Goal: Check status: Check status

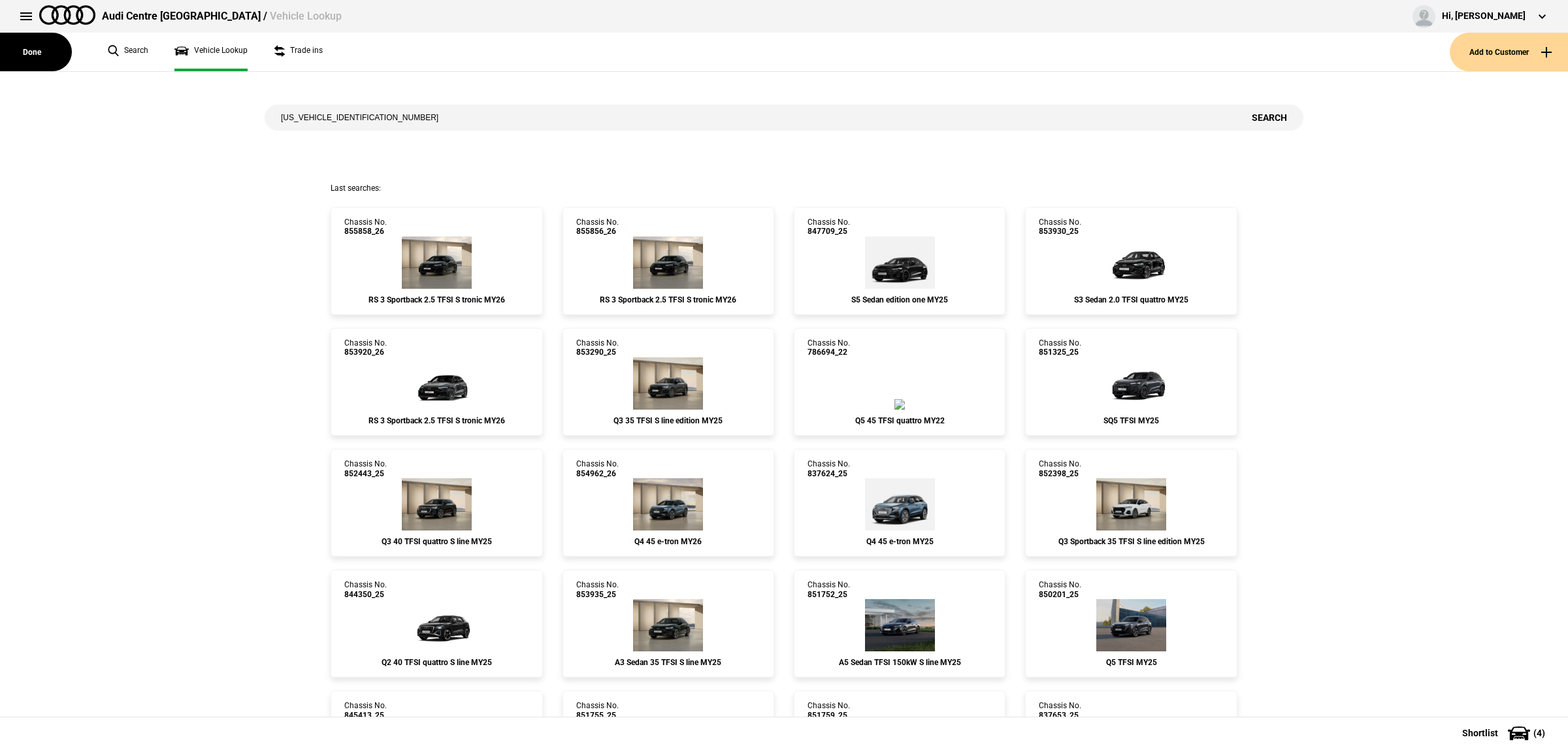
type input "[US_VEHICLE_IDENTIFICATION_NUMBER]"
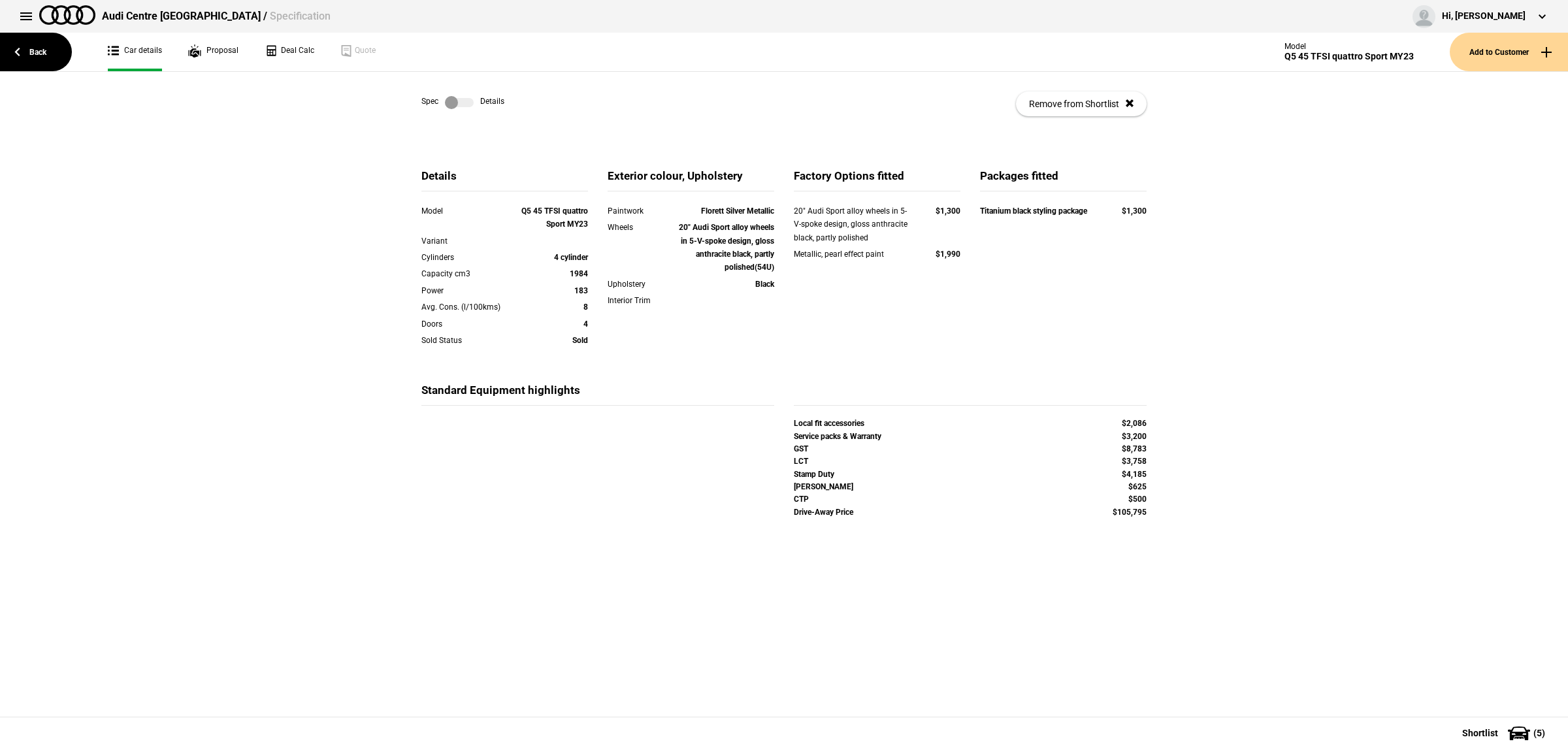
click at [456, 101] on label at bounding box center [459, 102] width 29 height 13
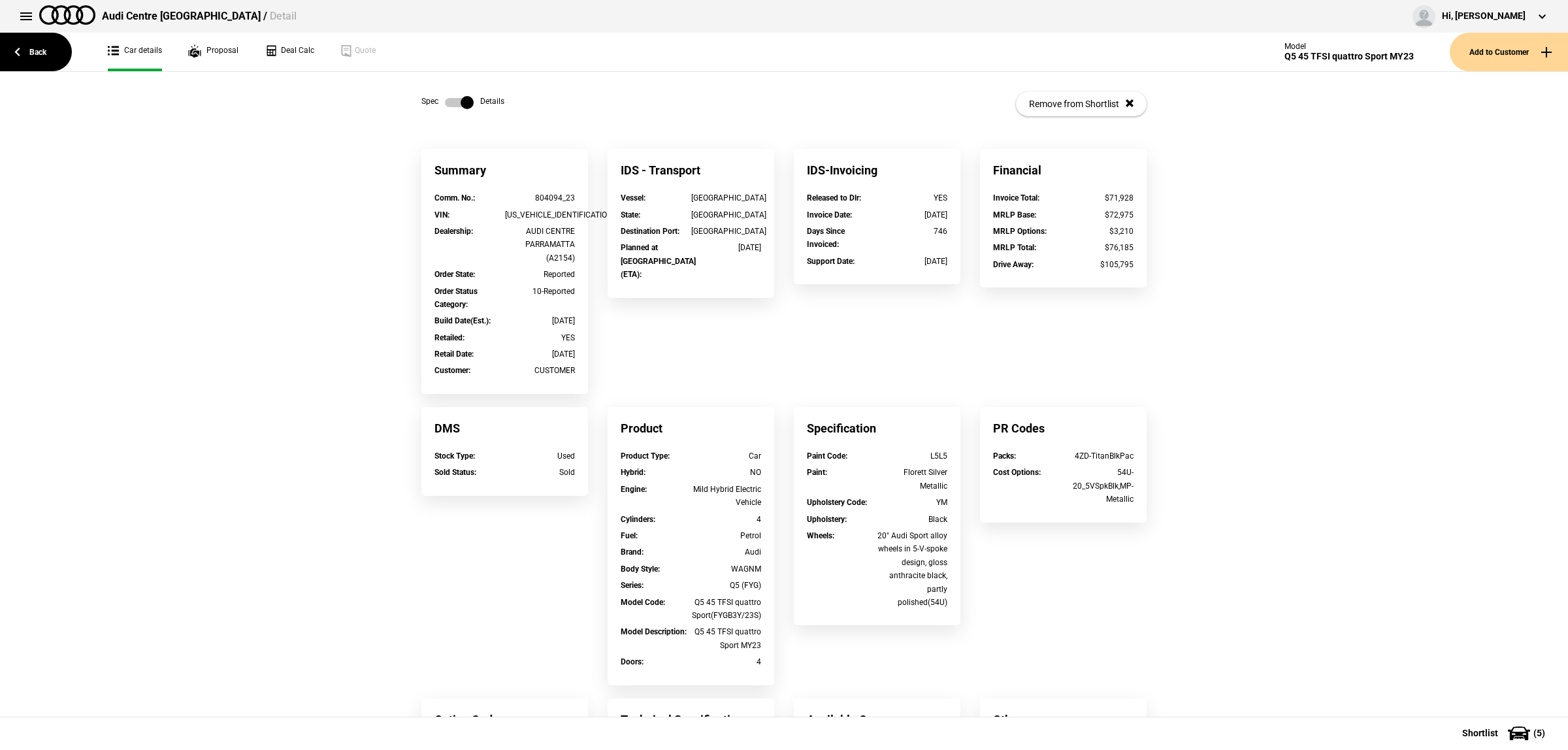
click at [456, 101] on label at bounding box center [459, 102] width 29 height 13
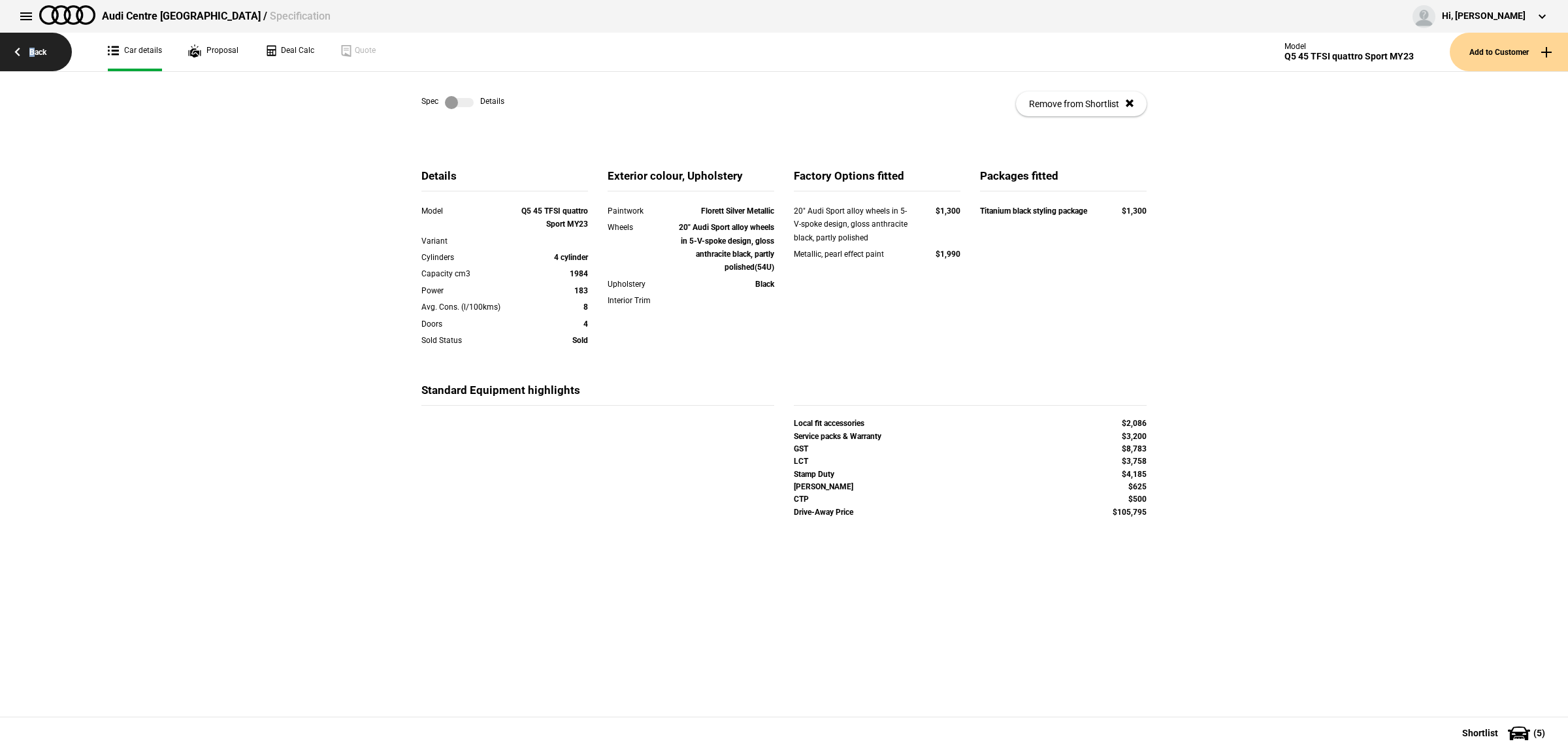
click at [28, 53] on link "Back" at bounding box center [36, 51] width 72 height 39
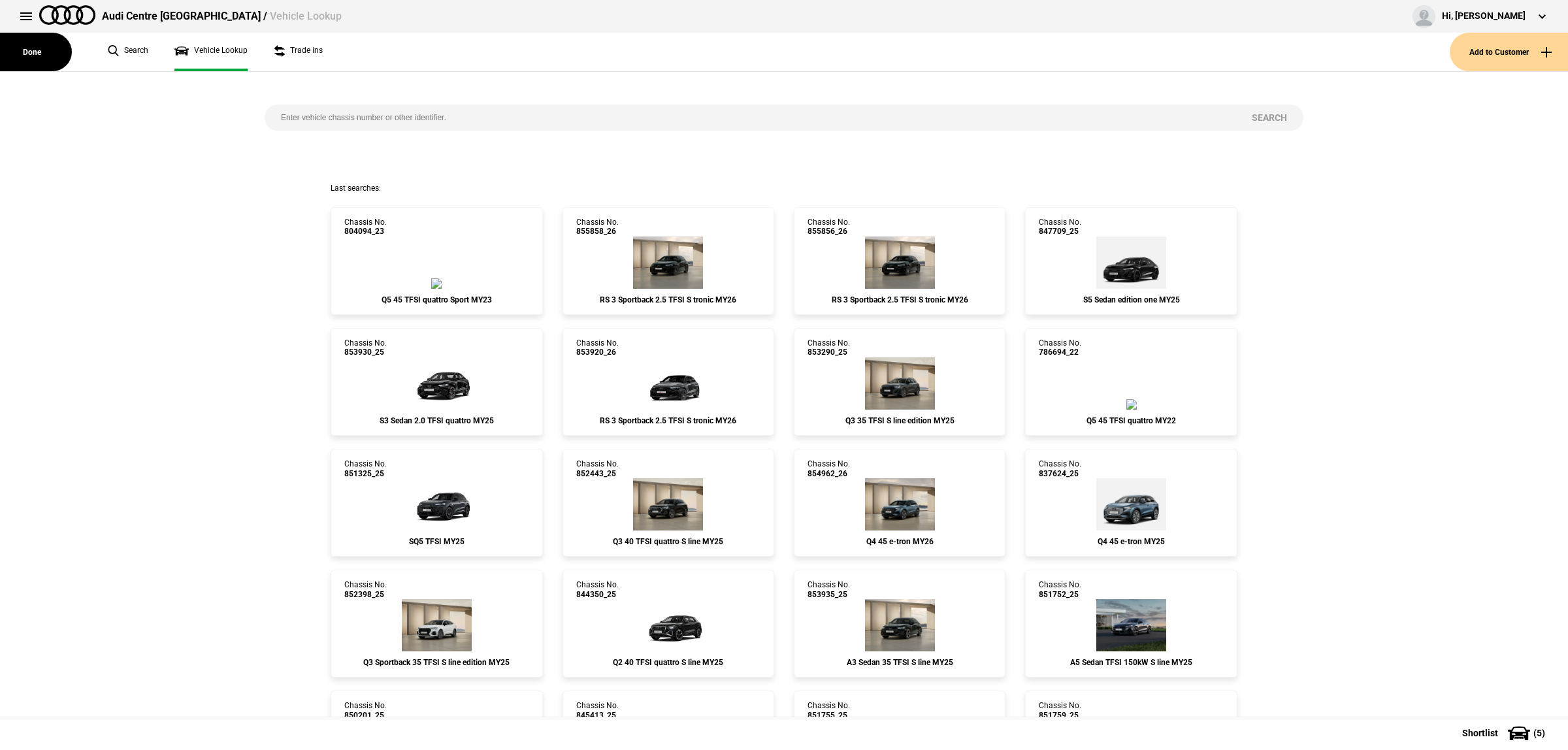
click at [433, 110] on input "search" at bounding box center [750, 117] width 971 height 26
paste input "852648"
type input "852648"
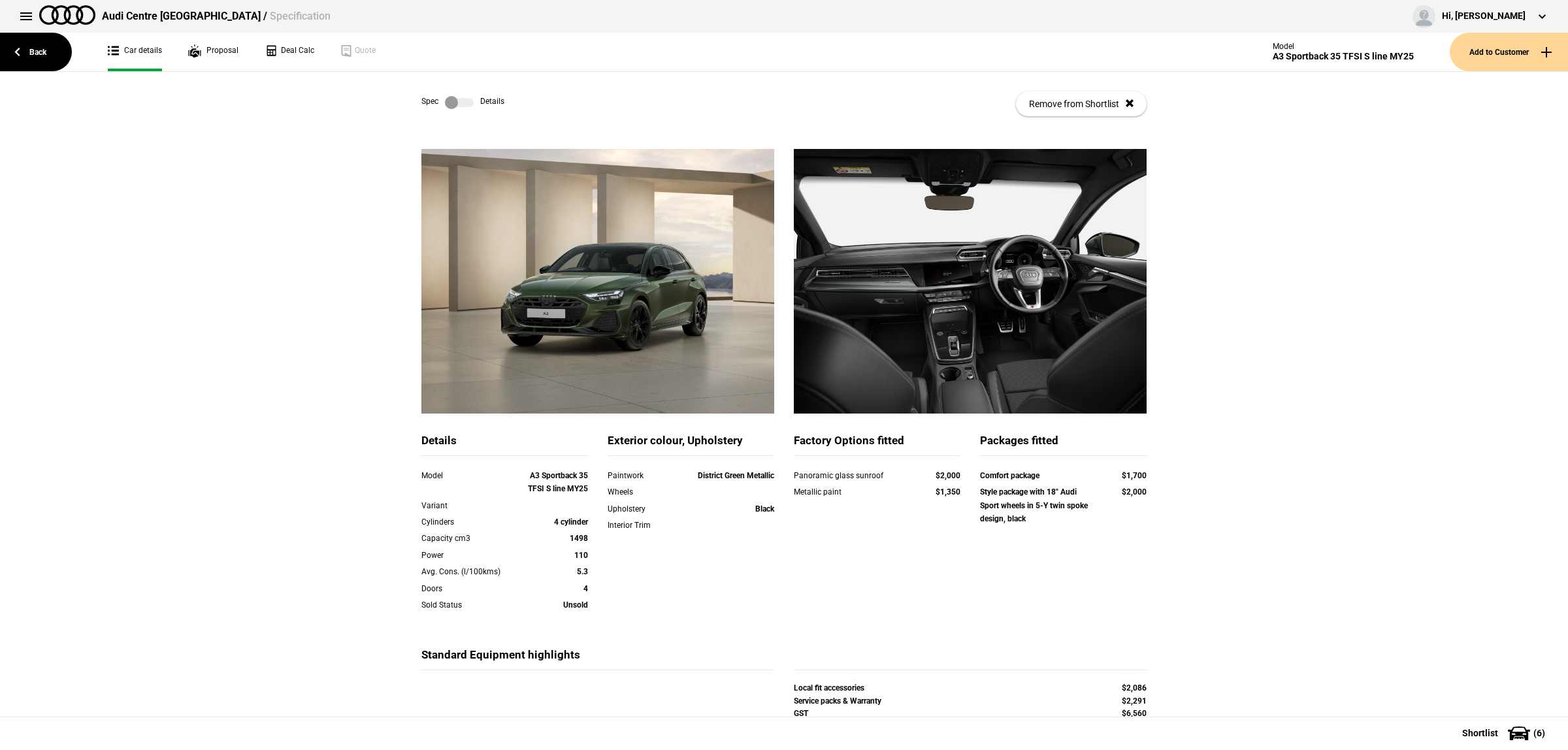
click at [452, 96] on label at bounding box center [459, 102] width 29 height 13
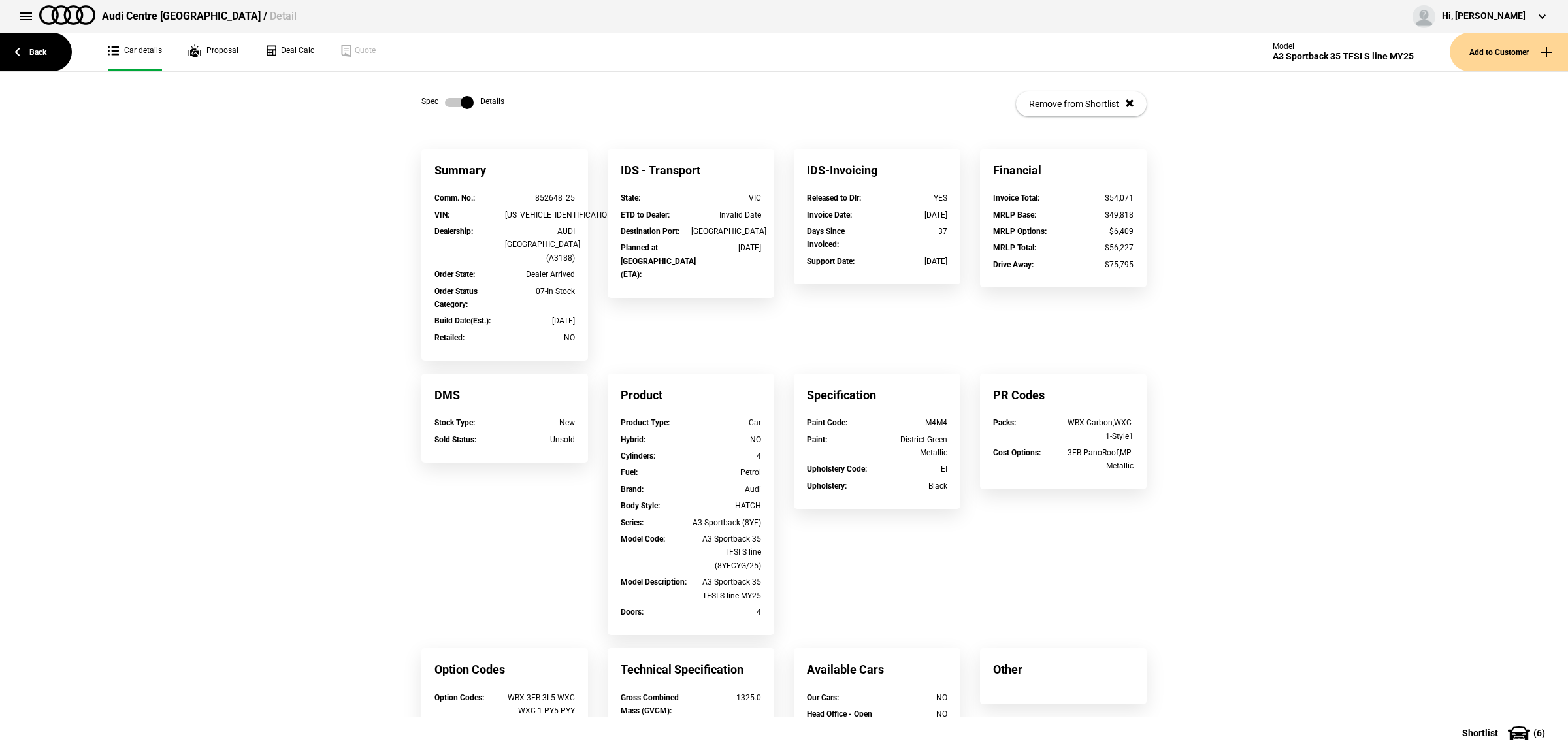
click at [452, 96] on label at bounding box center [459, 102] width 29 height 13
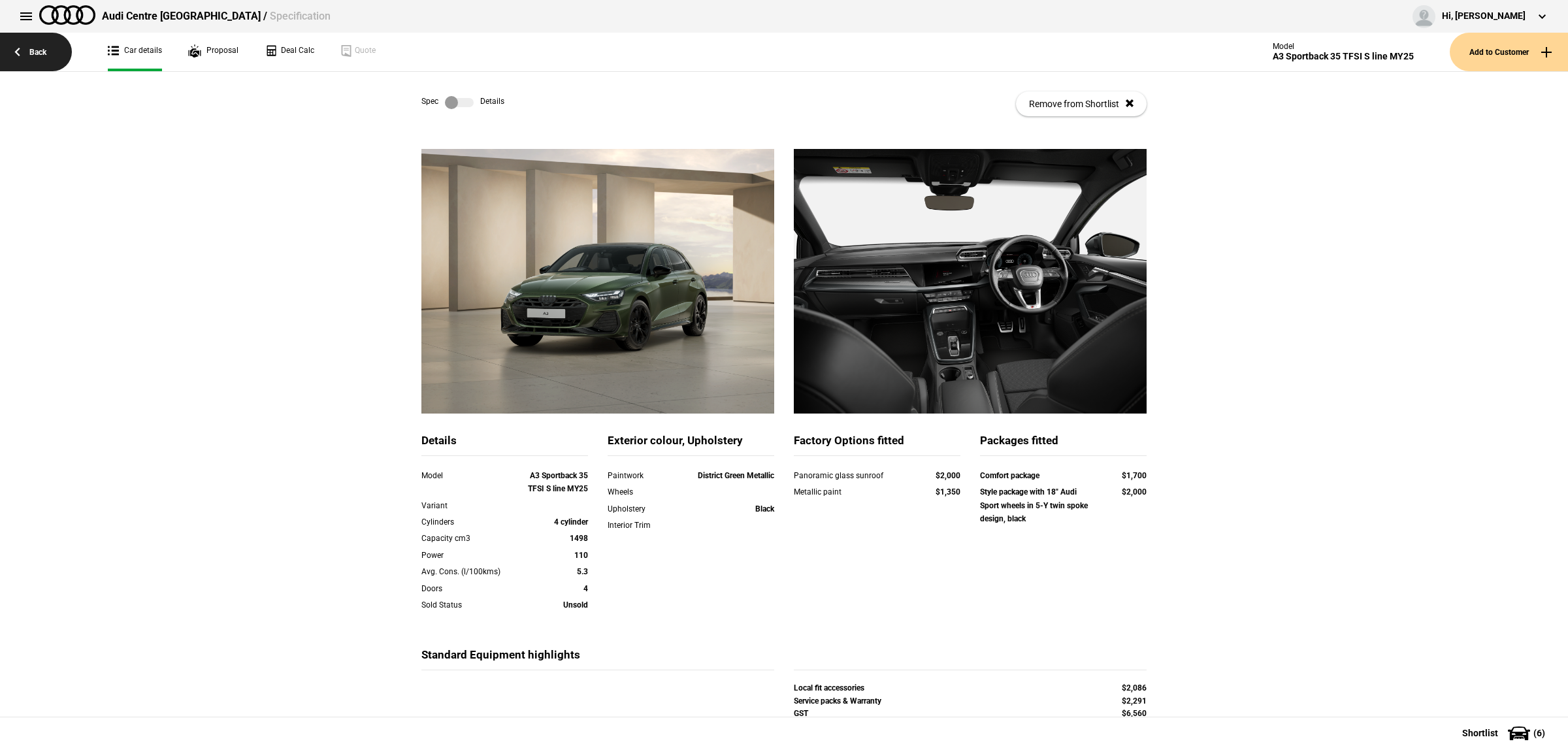
click at [34, 62] on link "Back" at bounding box center [36, 51] width 72 height 39
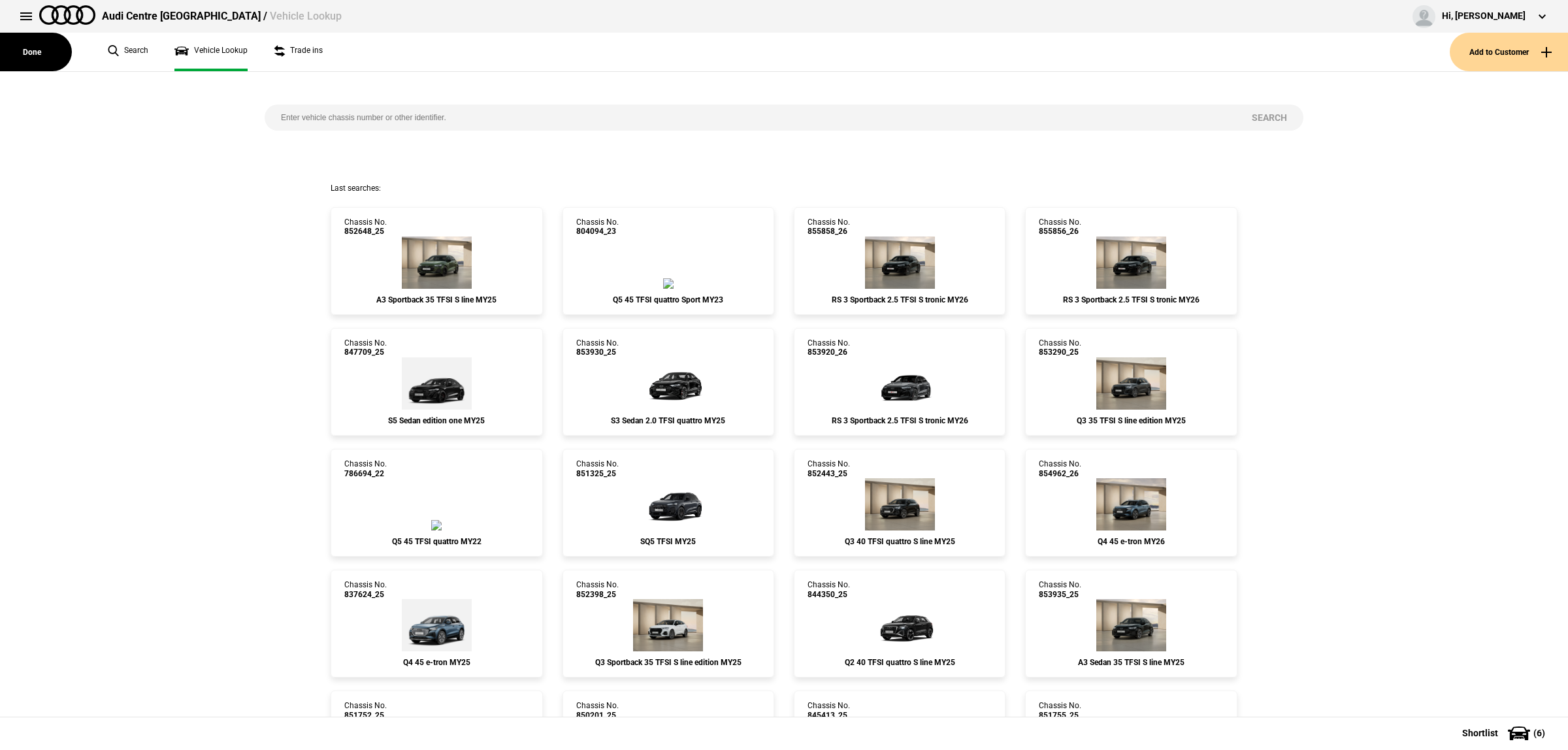
click at [406, 113] on input "search" at bounding box center [750, 117] width 971 height 26
paste input "854687"
type input "854687"
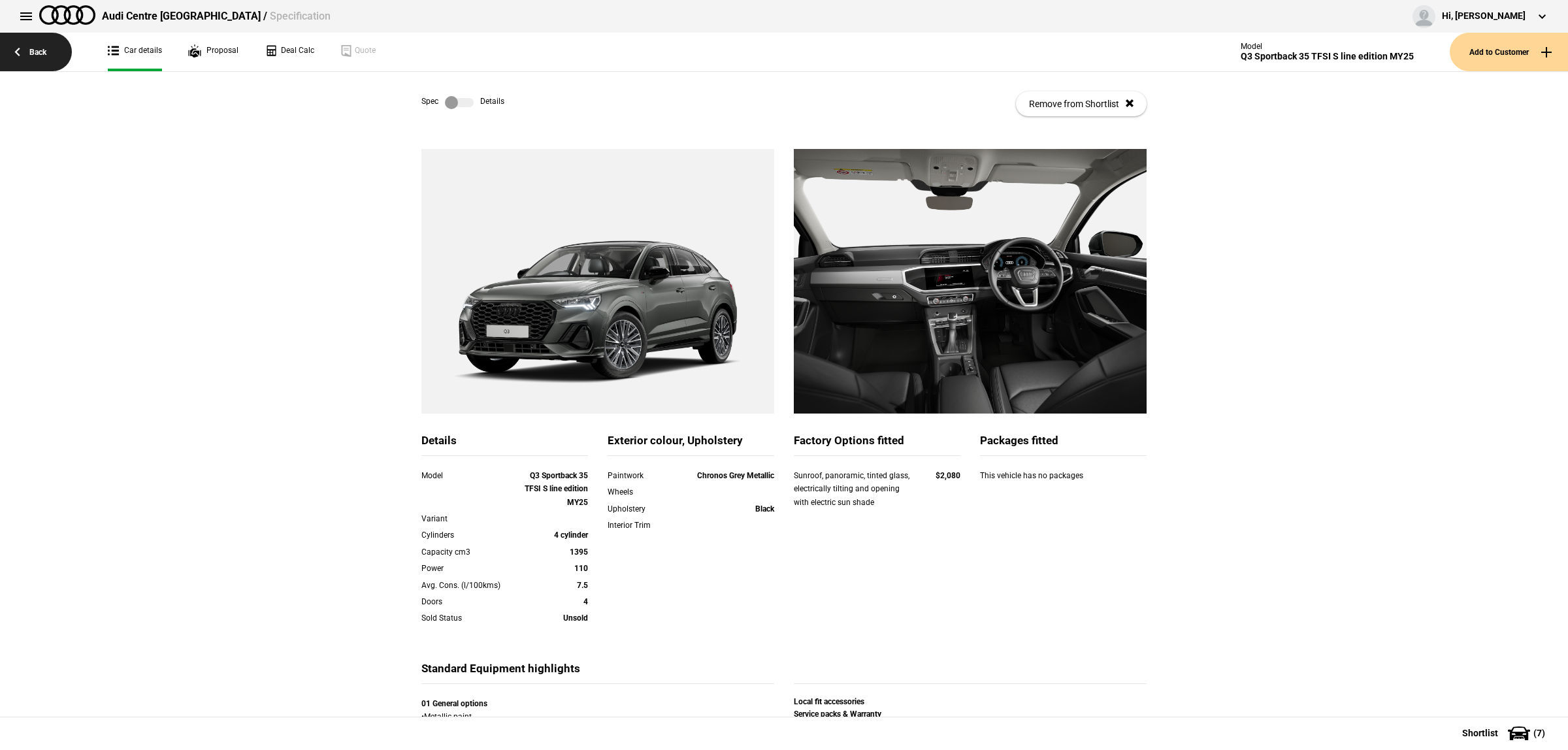
click at [23, 56] on link "Back" at bounding box center [36, 51] width 72 height 39
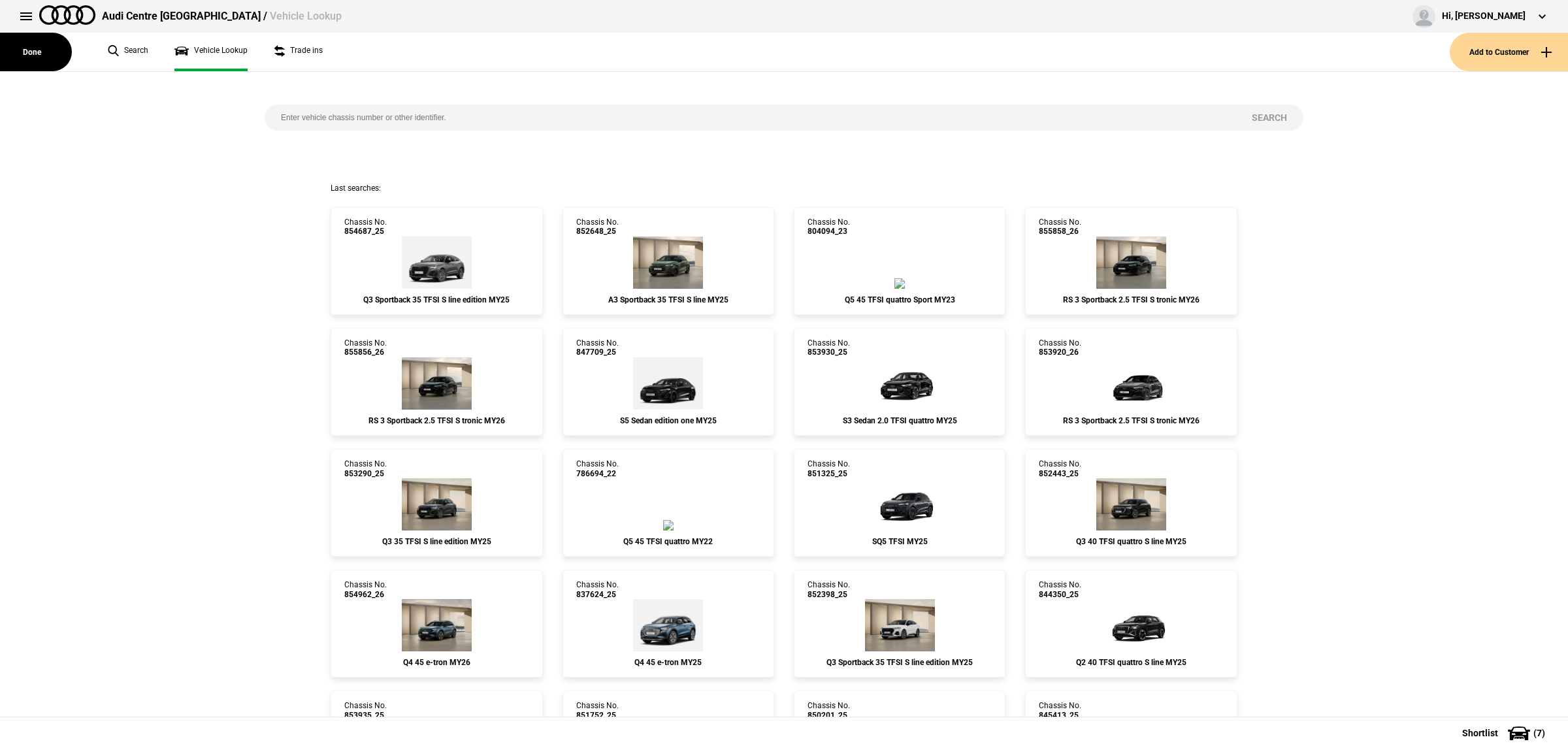
click at [327, 105] on input "search" at bounding box center [750, 117] width 971 height 26
type input "853941"
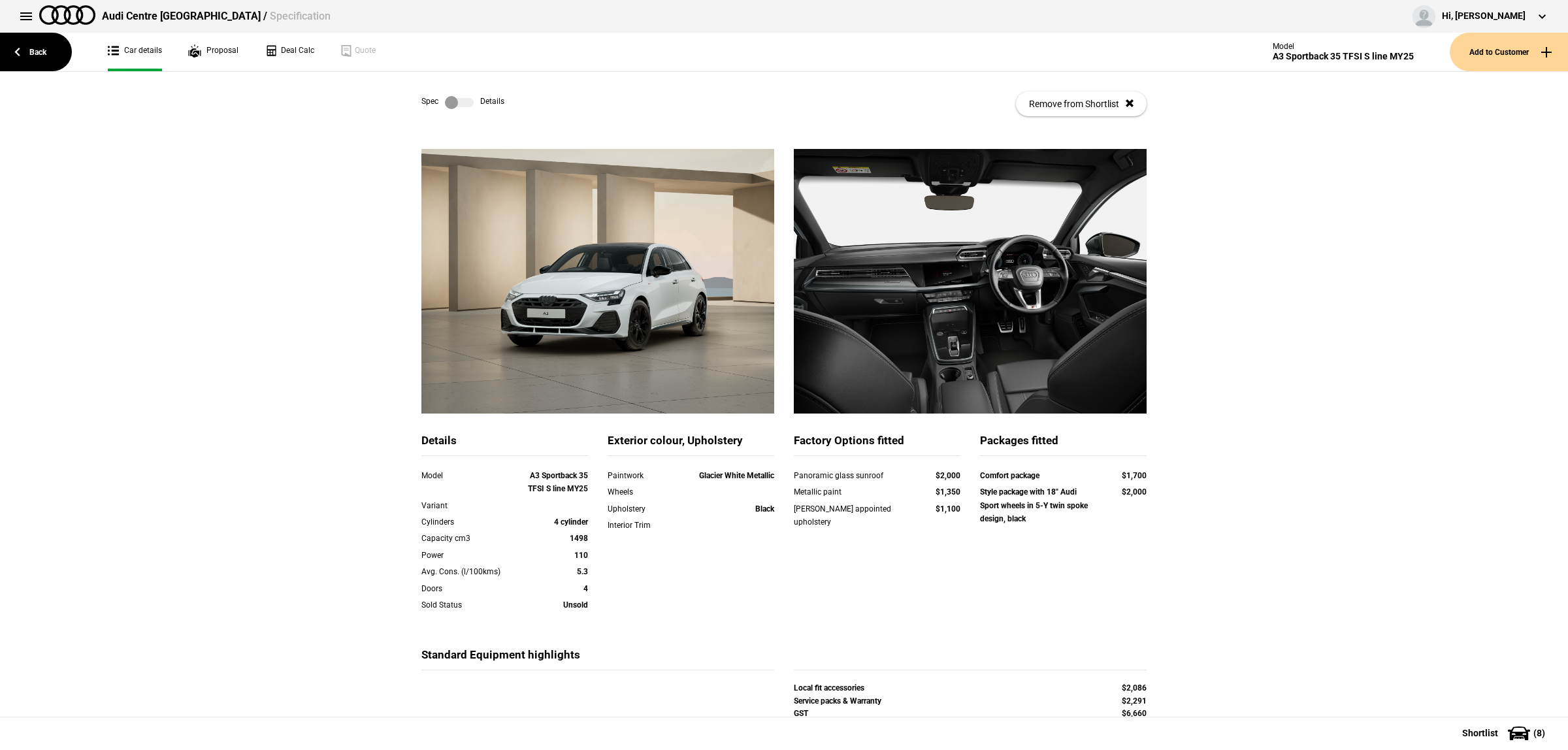
scroll to position [149, 0]
